Goal: Transaction & Acquisition: Book appointment/travel/reservation

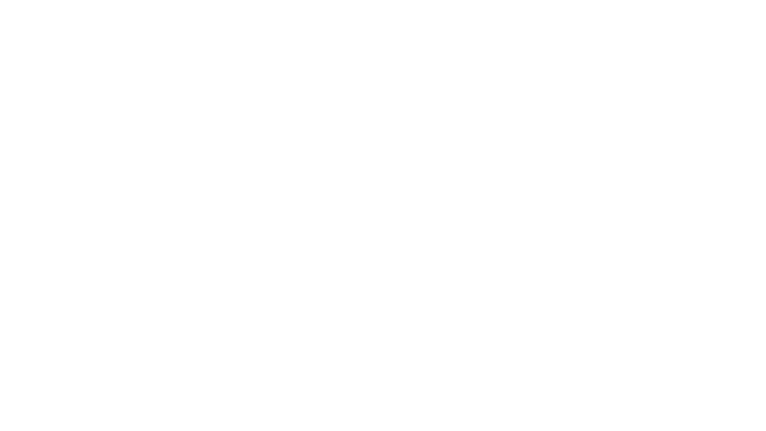
select select "**"
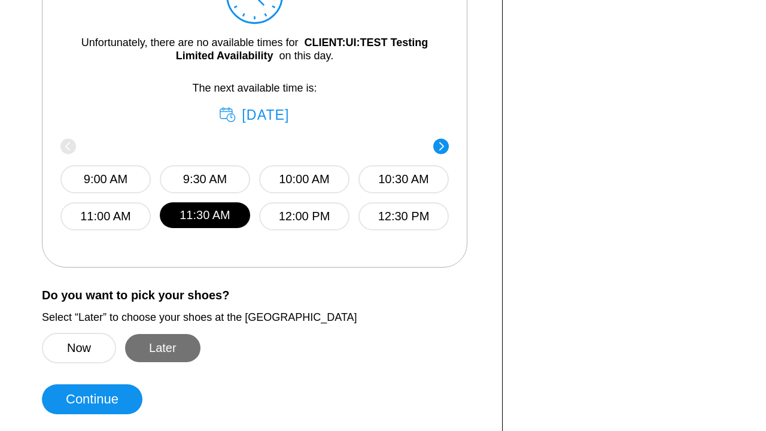
click at [162, 347] on button "Later" at bounding box center [162, 348] width 75 height 28
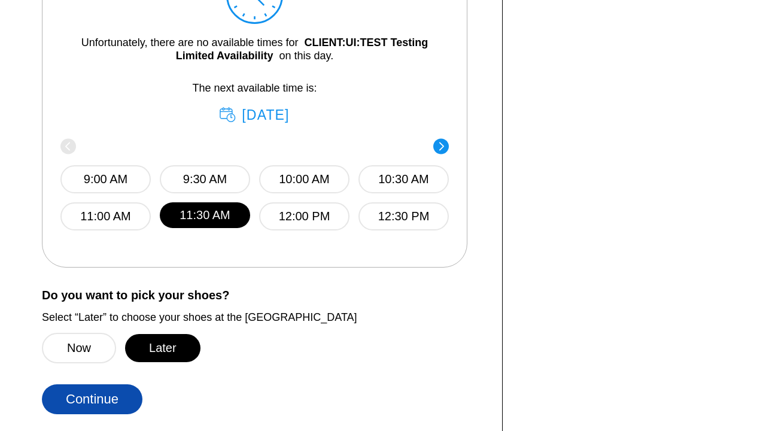
click at [92, 398] on button "Continue" at bounding box center [92, 399] width 101 height 30
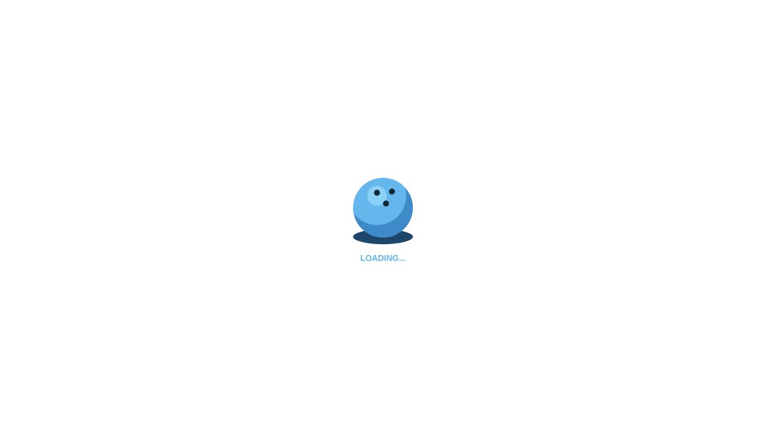
select select "**"
